Goal: Find specific page/section

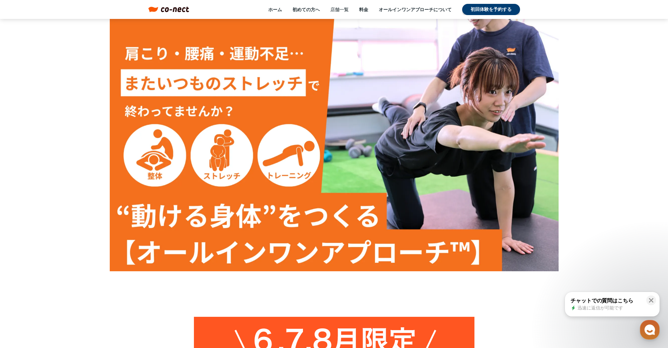
click at [339, 11] on link "店舗一覧" at bounding box center [339, 9] width 18 height 6
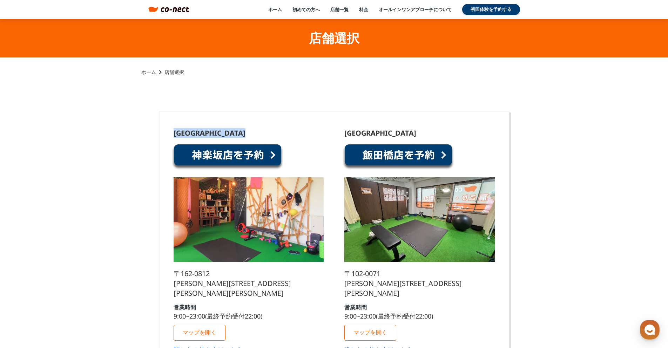
drag, startPoint x: 223, startPoint y: 133, endPoint x: 158, endPoint y: 135, distance: 64.9
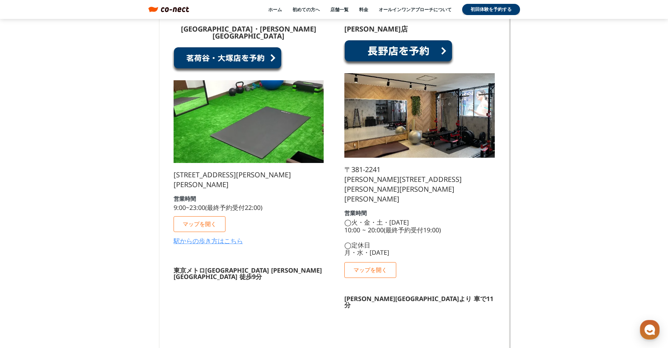
scroll to position [631, 0]
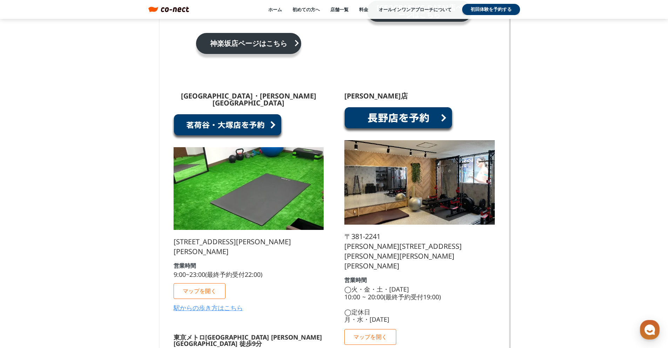
click at [231, 114] on link at bounding box center [227, 127] width 112 height 27
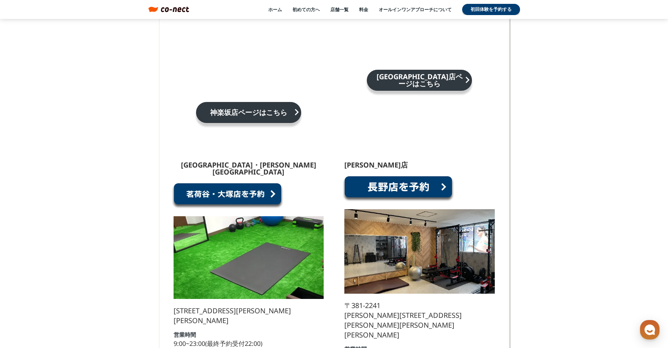
scroll to position [561, 0]
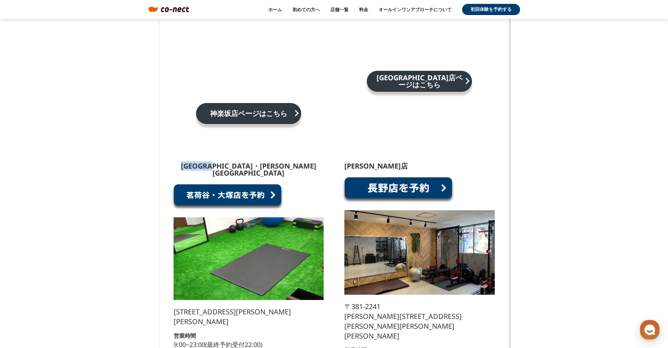
drag, startPoint x: 168, startPoint y: 156, endPoint x: 230, endPoint y: 156, distance: 61.7
copy p "[GEOGRAPHIC_DATA]・[PERSON_NAME][GEOGRAPHIC_DATA]"
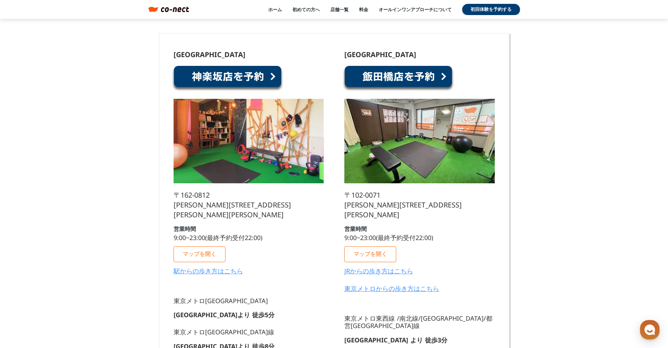
scroll to position [0, 0]
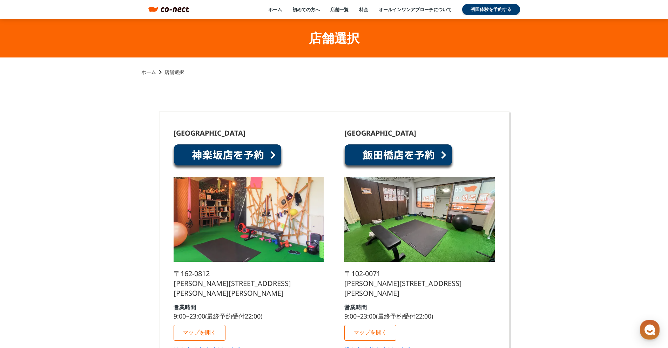
click at [236, 161] on link at bounding box center [227, 157] width 112 height 27
drag, startPoint x: 61, startPoint y: 166, endPoint x: 96, endPoint y: 168, distance: 35.1
drag, startPoint x: 95, startPoint y: 166, endPoint x: 189, endPoint y: 143, distance: 96.6
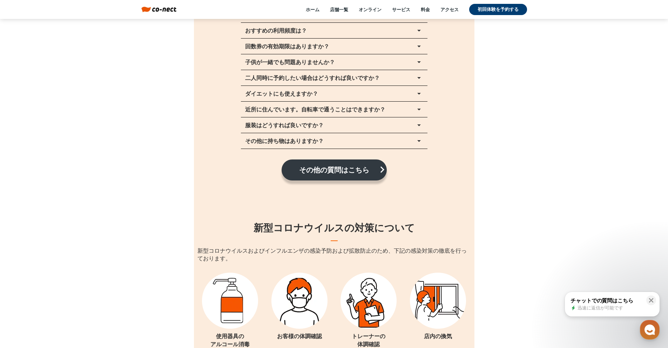
scroll to position [7762, 0]
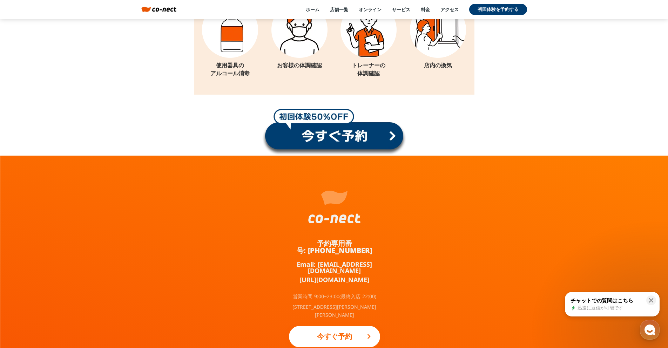
drag, startPoint x: 185, startPoint y: 186, endPoint x: 179, endPoint y: 182, distance: 7.6
